Goal: Information Seeking & Learning: Learn about a topic

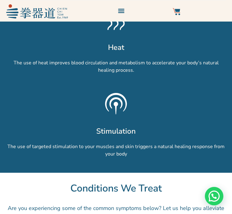
scroll to position [678, 0]
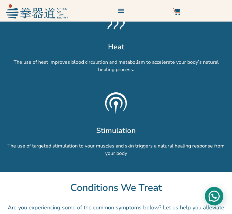
click at [219, 193] on div "Need help?" at bounding box center [214, 196] width 19 height 19
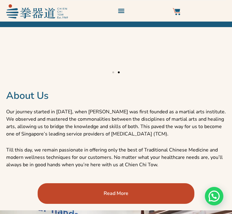
scroll to position [164, 0]
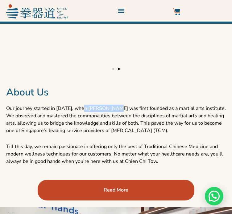
drag, startPoint x: 81, startPoint y: 121, endPoint x: 112, endPoint y: 122, distance: 30.9
click at [112, 122] on p "Our journey started in [DATE], when [PERSON_NAME] was first founded as a martia…" at bounding box center [116, 120] width 220 height 30
copy p "Chien Chi Tow"
